Goal: Transaction & Acquisition: Purchase product/service

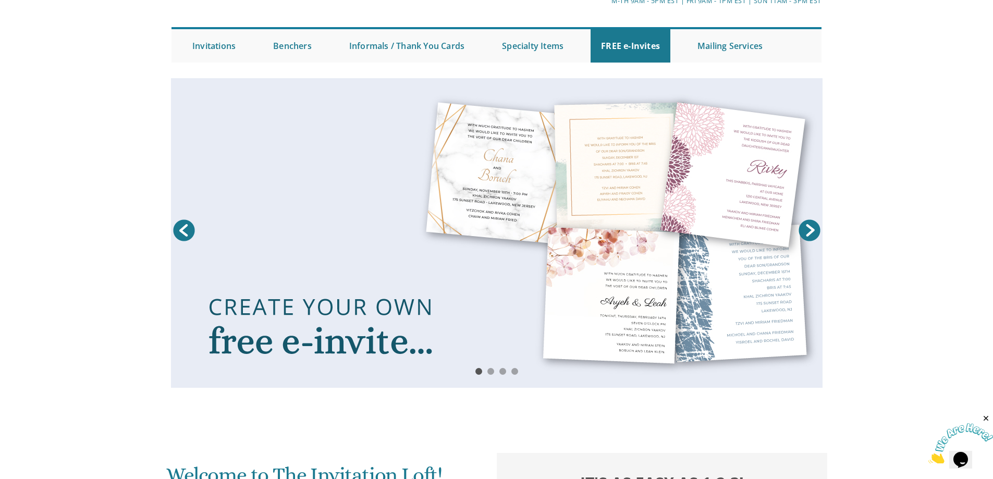
scroll to position [392, 0]
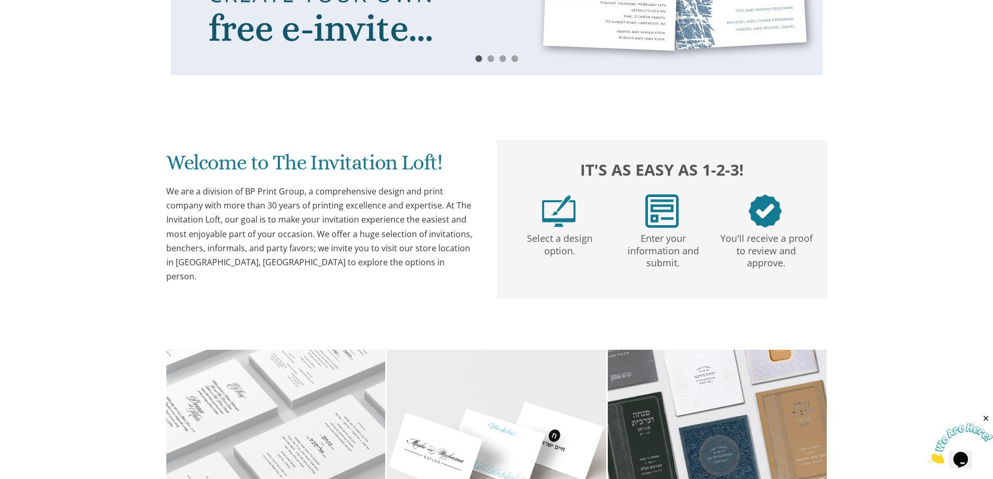
click at [683, 215] on div "Enter your information and submit." at bounding box center [662, 232] width 103 height 75
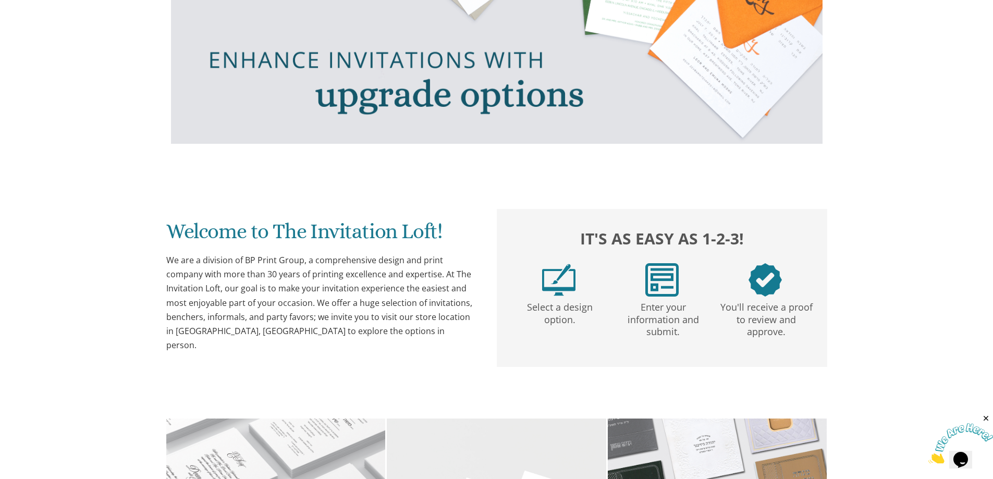
scroll to position [636, 0]
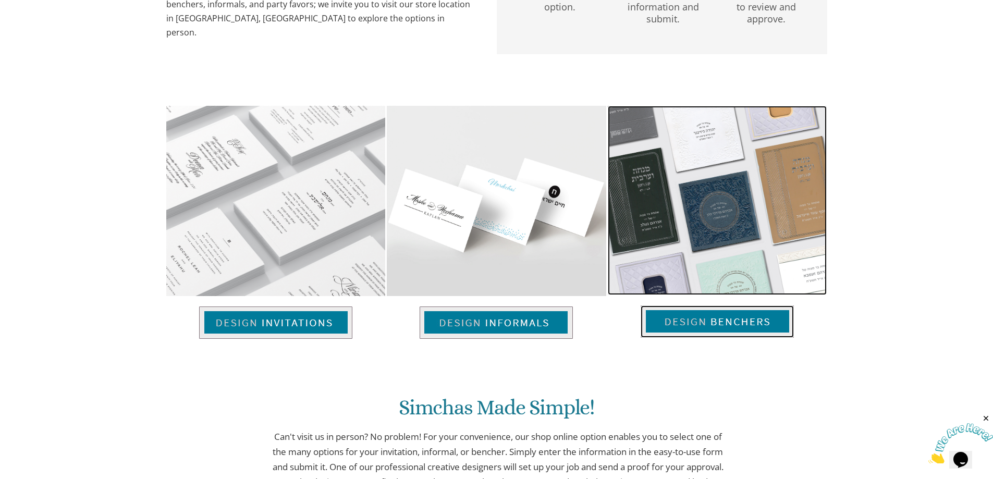
click at [704, 322] on img at bounding box center [717, 322] width 153 height 32
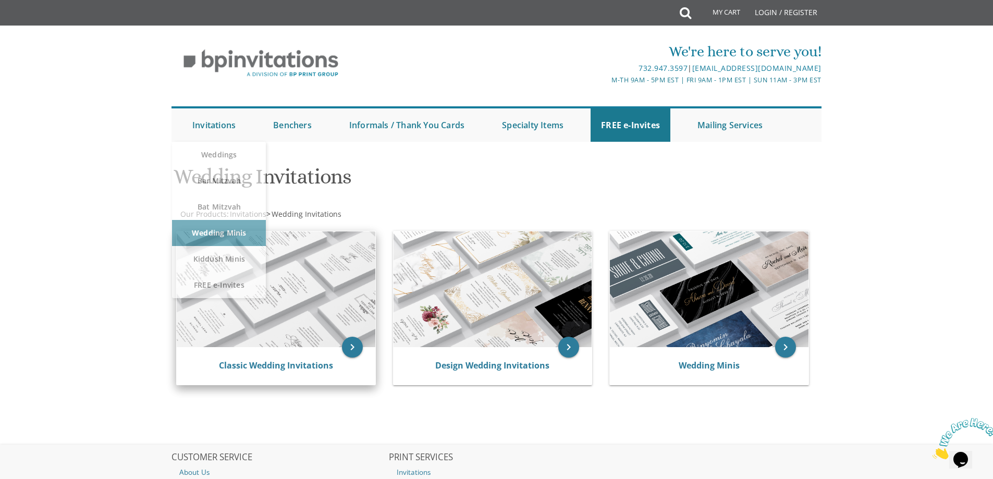
scroll to position [127, 0]
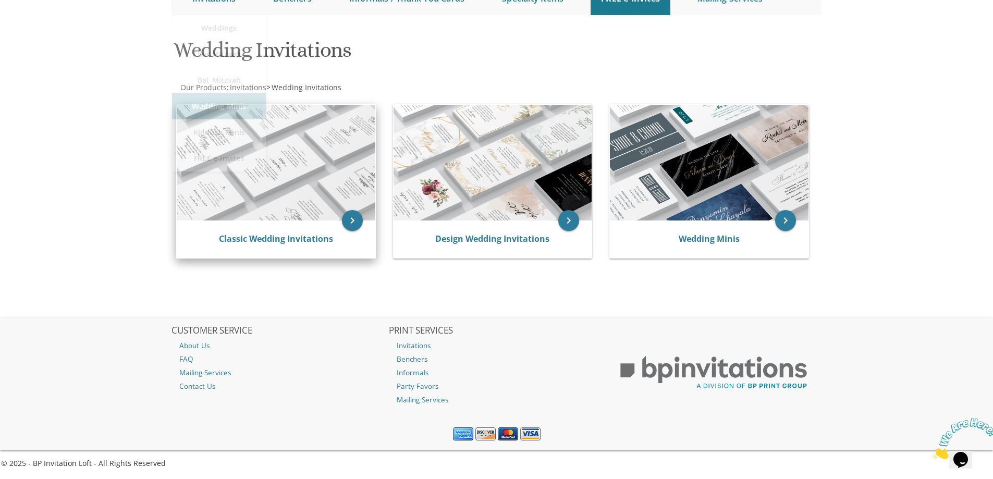
click at [287, 221] on div "Classic Wedding Invitations" at bounding box center [276, 240] width 199 height 38
click at [295, 244] on link "Classic Wedding Invitations" at bounding box center [276, 238] width 114 height 11
